Goal: Navigation & Orientation: Find specific page/section

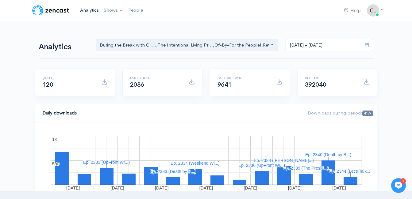
click at [94, 11] on link "Analytics" at bounding box center [90, 10] width 24 height 13
